Goal: Task Accomplishment & Management: Use online tool/utility

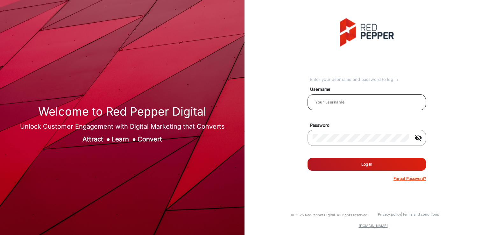
click at [362, 100] on input "email" at bounding box center [367, 102] width 108 height 8
click at [341, 104] on input "email" at bounding box center [367, 102] width 108 height 8
paste input "Client@321"
paste input "Redpepper Client"
type input "Redpepper Client"
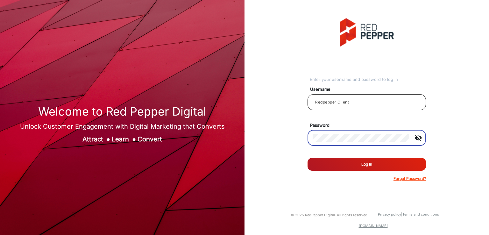
click at [367, 102] on input "Redpepper Client" at bounding box center [367, 102] width 108 height 8
click at [417, 136] on mat-icon "visibility_off" at bounding box center [418, 138] width 15 height 8
click at [454, 137] on div "Enter your username and password to log in Username Redpepper Client Password v…" at bounding box center [367, 100] width 254 height 200
click at [376, 161] on button "Log In" at bounding box center [366, 164] width 118 height 13
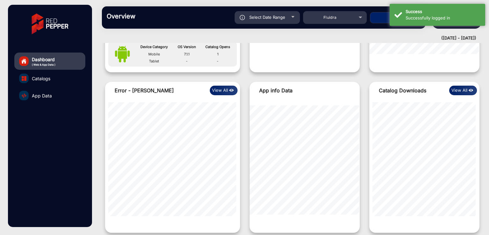
scroll to position [666, 0]
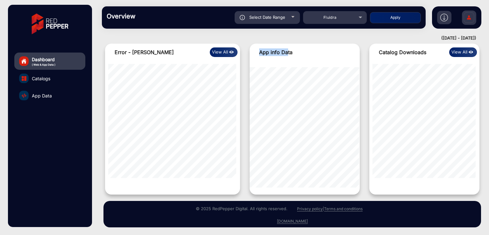
drag, startPoint x: 260, startPoint y: 51, endPoint x: 289, endPoint y: 56, distance: 29.7
click at [287, 54] on div "App info Data" at bounding box center [305, 52] width 110 height 17
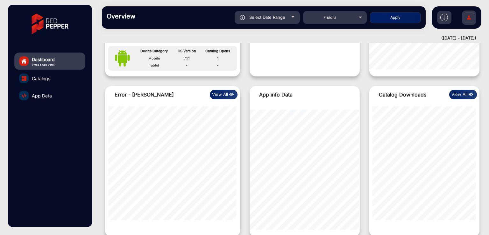
click at [59, 172] on div "Dashboard ( Web & App Data ) Catalogs App Data" at bounding box center [50, 116] width 84 height 222
click at [125, 55] on img at bounding box center [122, 58] width 15 height 17
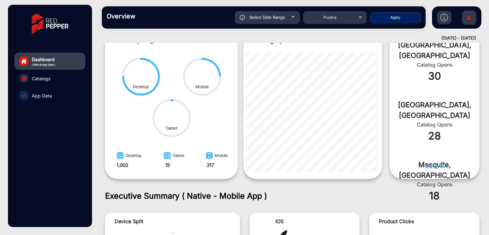
scroll to position [339, 0]
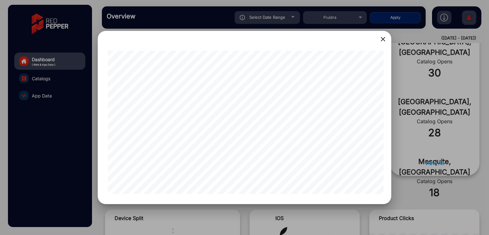
click at [381, 39] on mat-icon "close" at bounding box center [383, 39] width 8 height 8
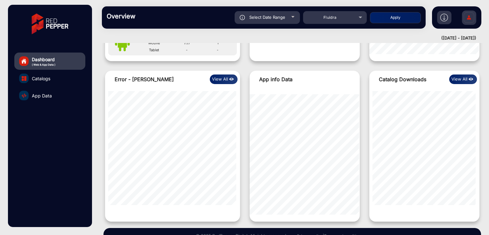
scroll to position [666, 0]
